Goal: Task Accomplishment & Management: Complete application form

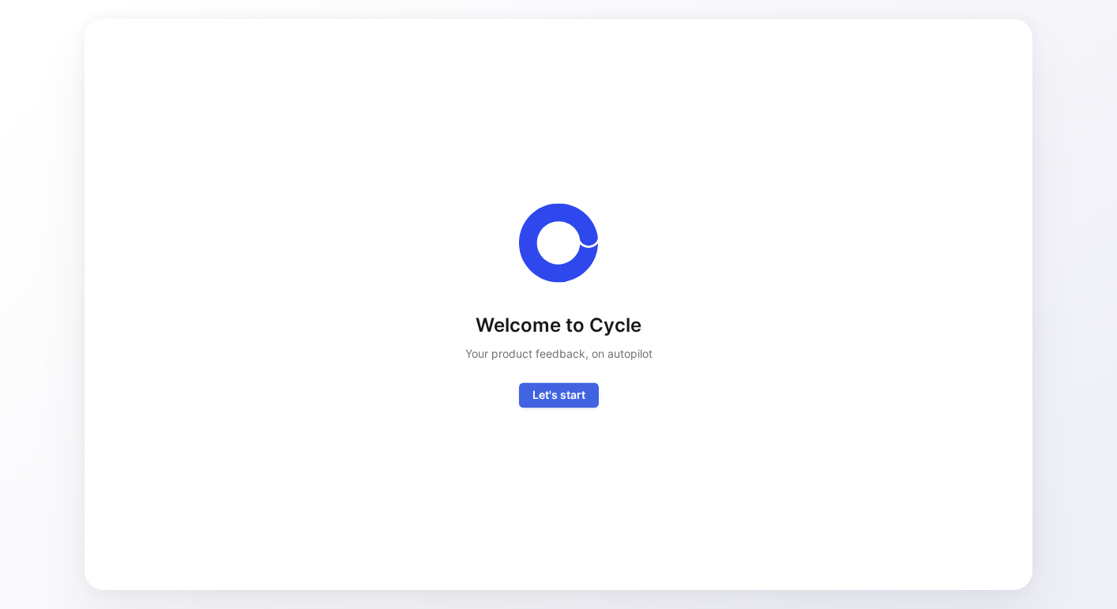
click at [562, 388] on span "Let's start" at bounding box center [558, 394] width 53 height 19
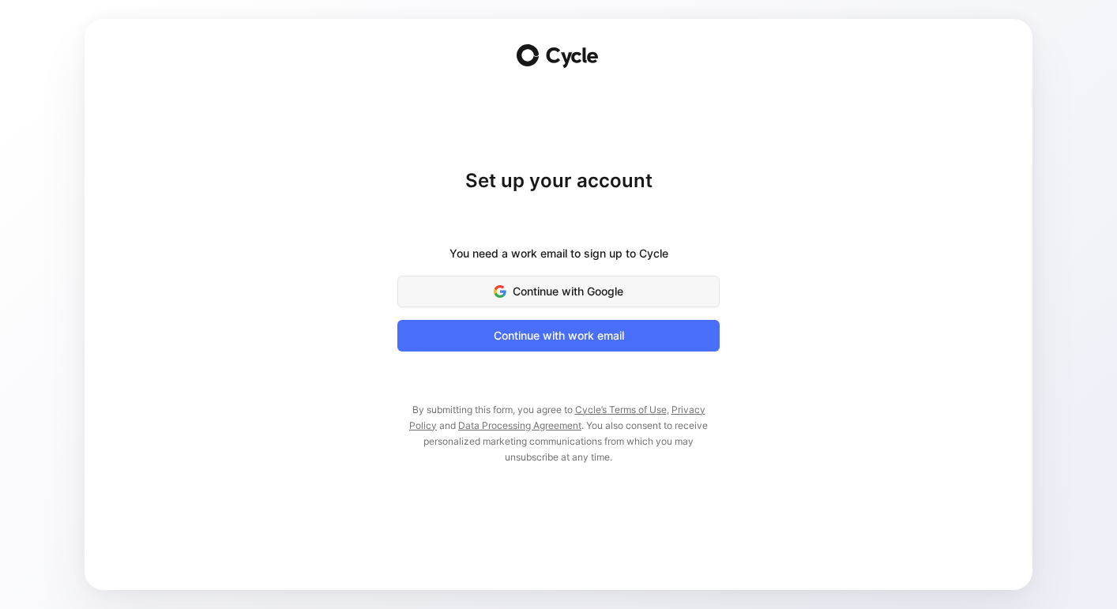
click at [537, 301] on button "Continue with Google" at bounding box center [558, 292] width 322 height 32
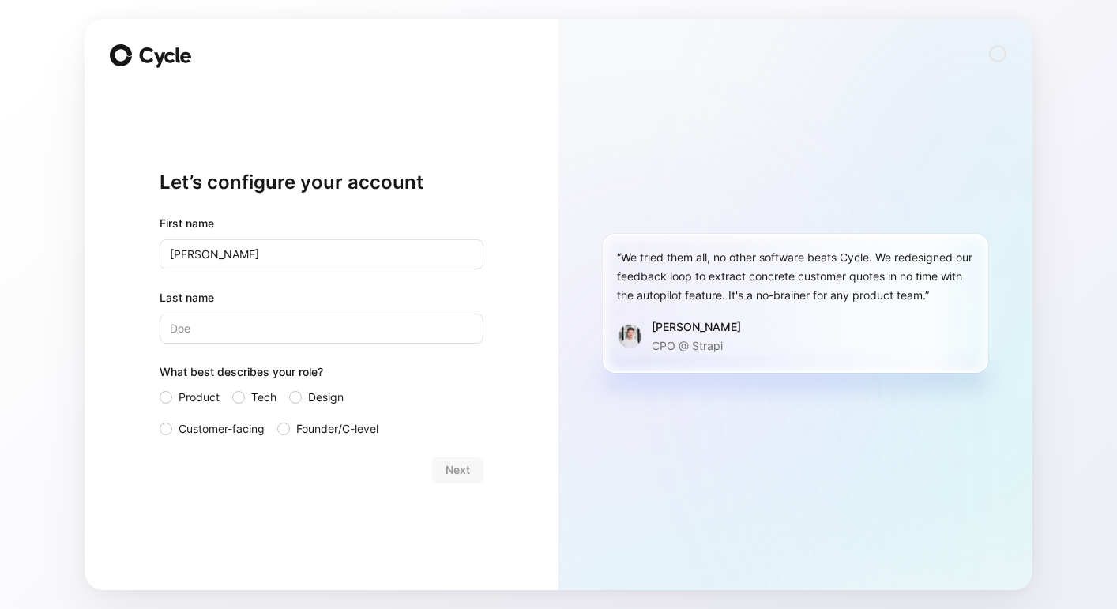
type input "[PERSON_NAME]"
type input "Rebus"
click at [162, 429] on div at bounding box center [166, 428] width 13 height 13
click at [160, 419] on input "Customer-facing" at bounding box center [160, 419] width 0 height 0
click at [440, 479] on button "Next" at bounding box center [457, 469] width 51 height 25
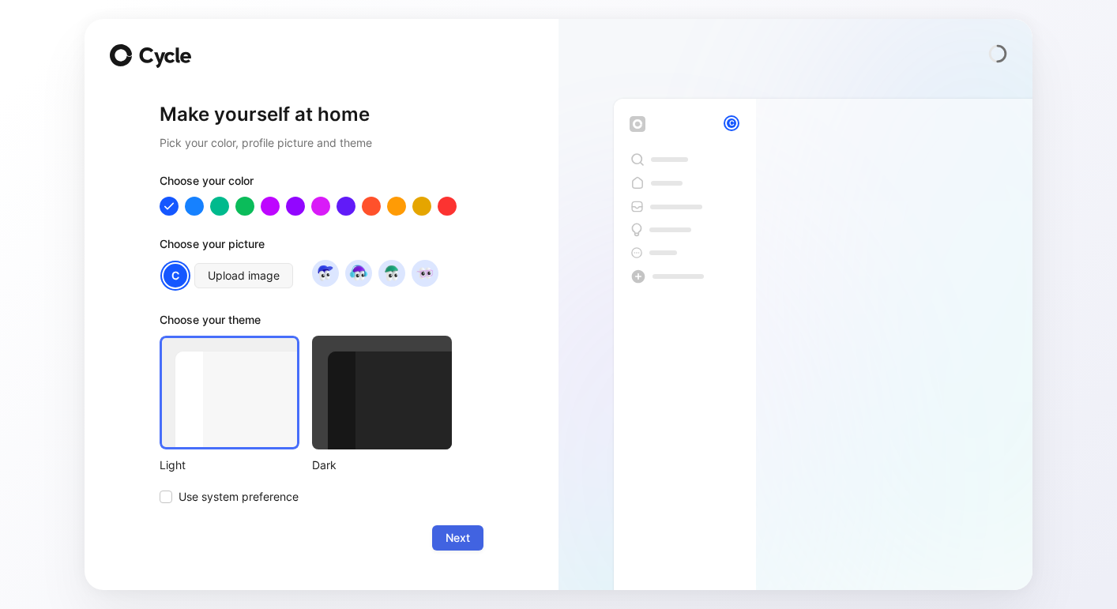
click at [455, 539] on span "Next" at bounding box center [457, 537] width 24 height 19
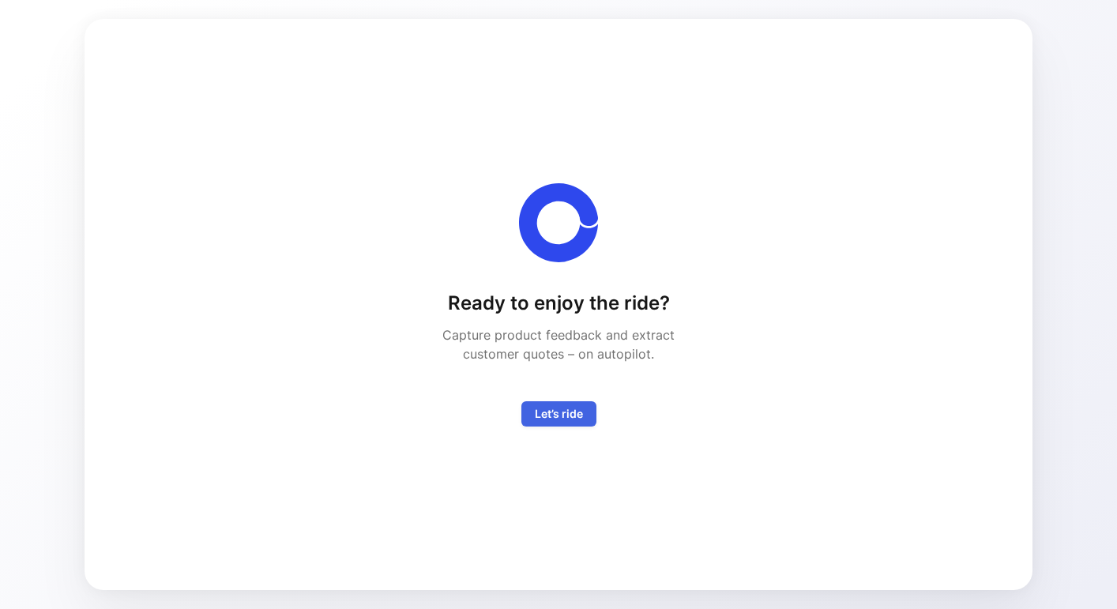
click at [547, 419] on span "Let’s ride" at bounding box center [559, 413] width 48 height 19
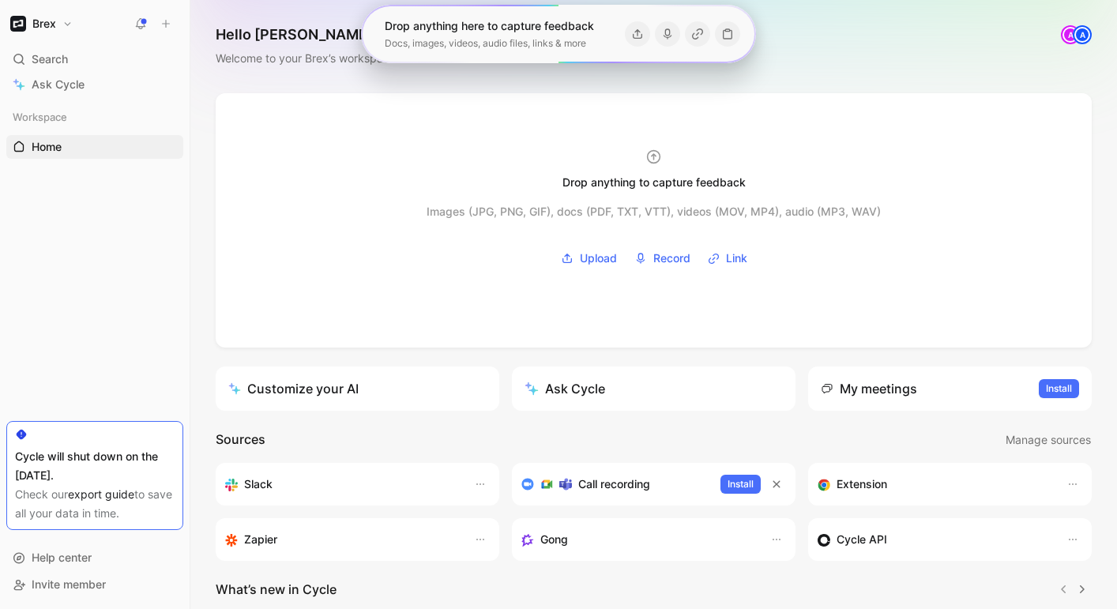
scroll to position [238, 0]
